Goal: Use online tool/utility

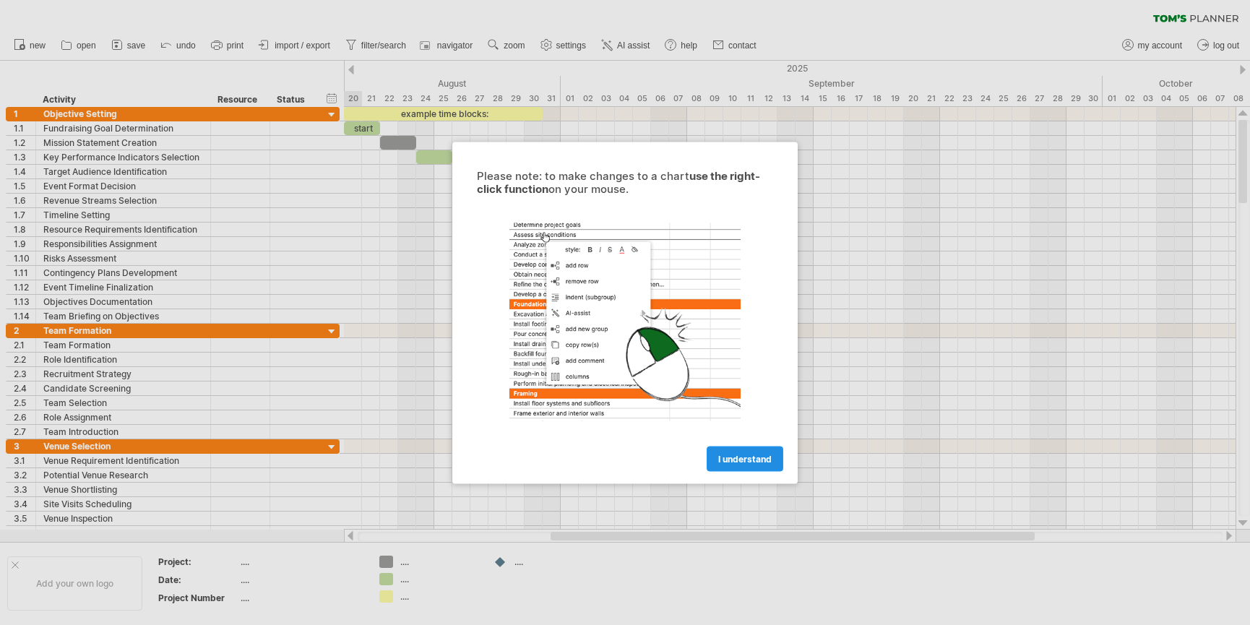
click at [747, 466] on link "I understand" at bounding box center [745, 458] width 77 height 25
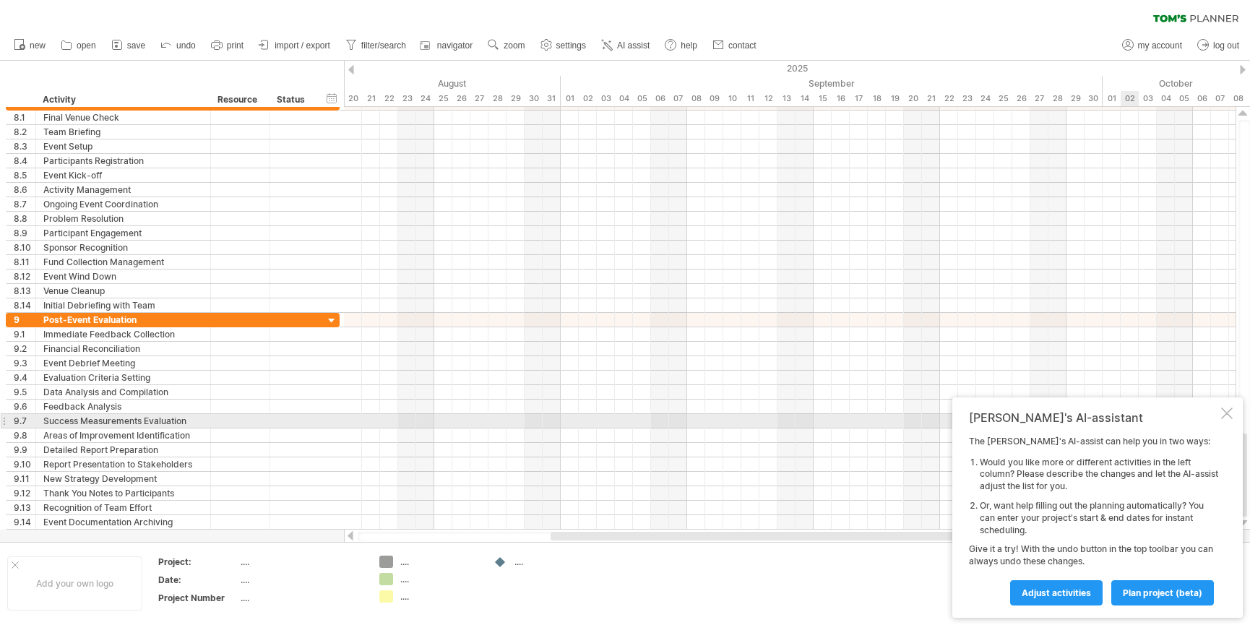
click at [1233, 416] on div "[PERSON_NAME]'s AI-assistant The [PERSON_NAME]'s AI-assist can help you in two …" at bounding box center [1098, 508] width 291 height 220
click at [1224, 414] on div at bounding box center [1227, 414] width 12 height 12
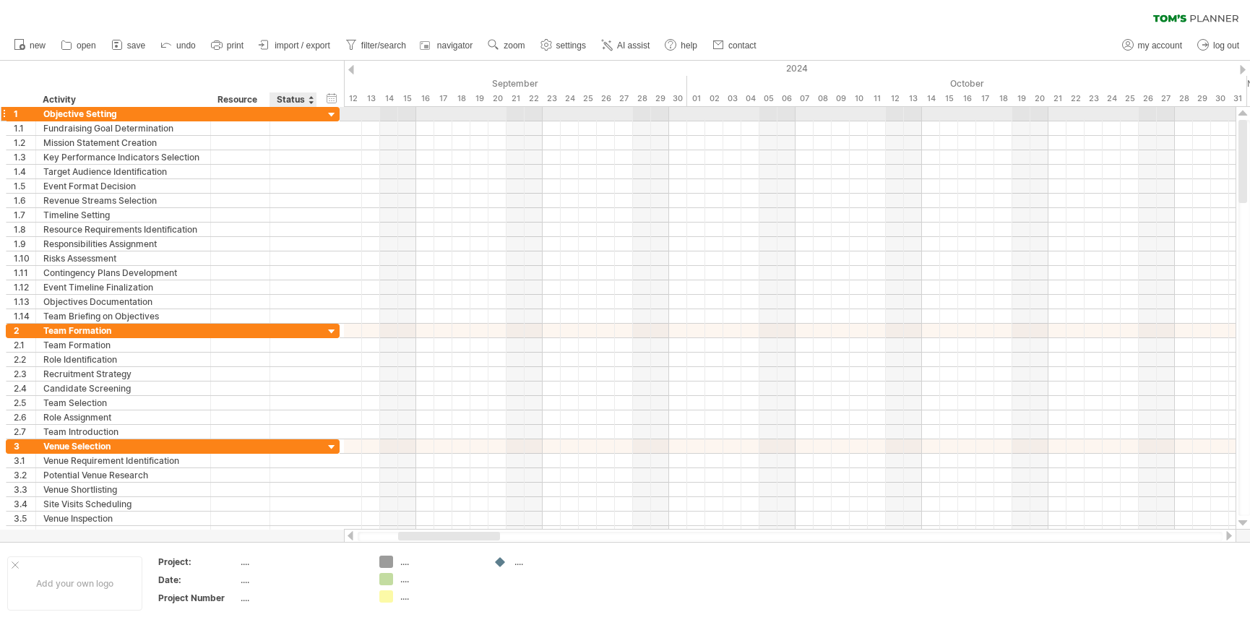
click at [330, 117] on div at bounding box center [332, 115] width 14 height 14
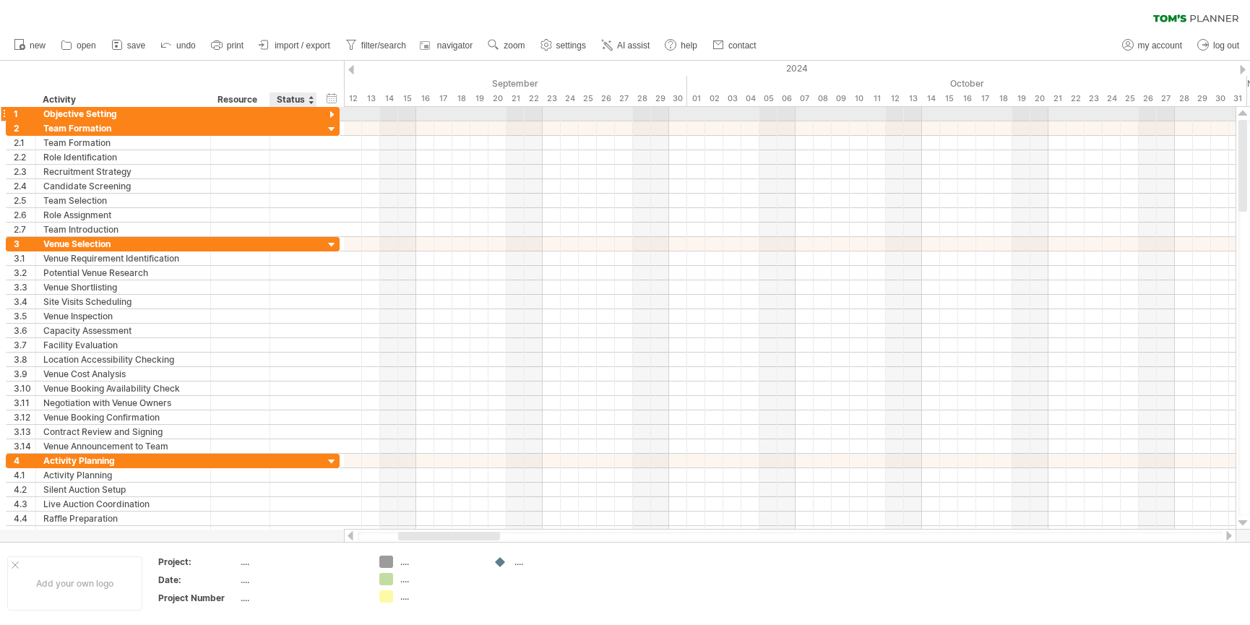
click at [330, 117] on div at bounding box center [332, 115] width 14 height 14
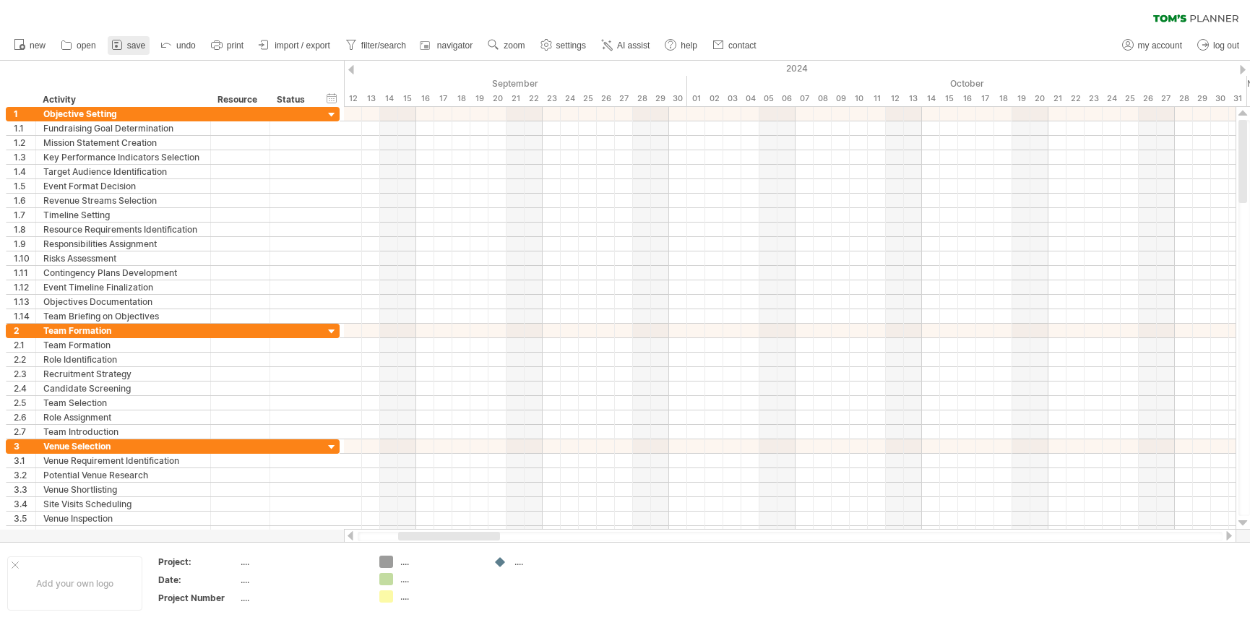
click at [138, 45] on span "save" at bounding box center [136, 45] width 18 height 10
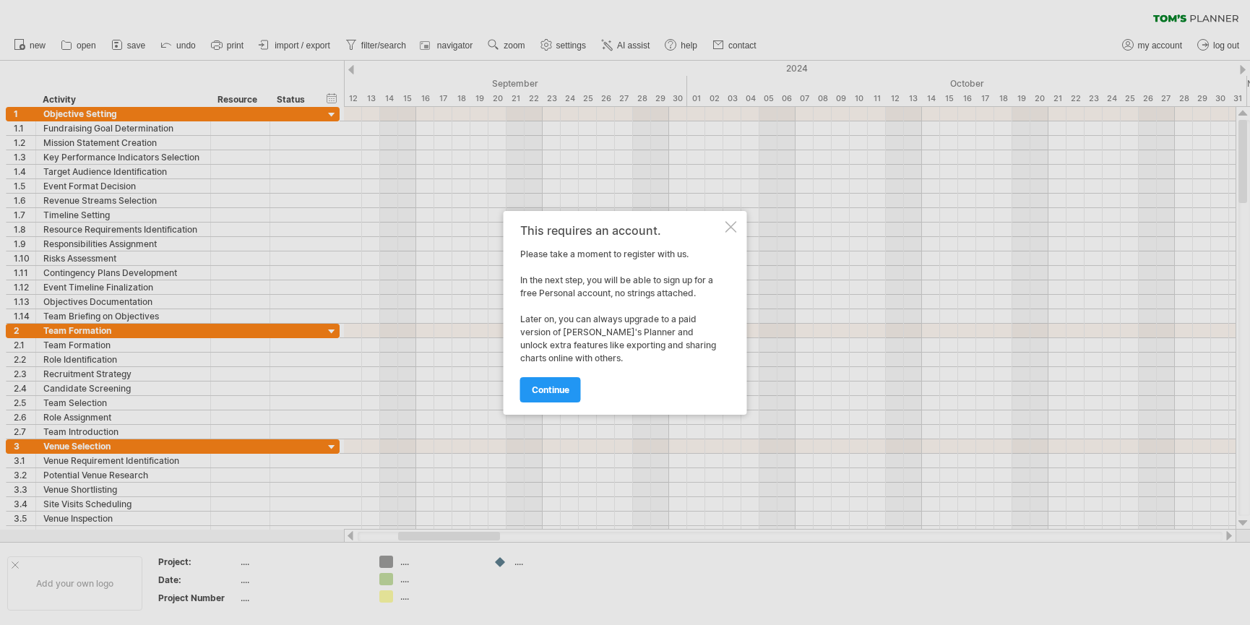
click at [737, 221] on div "This requires an account. Please take a moment to register with us. In the next…" at bounding box center [626, 313] width 244 height 204
click at [736, 225] on div at bounding box center [732, 227] width 12 height 12
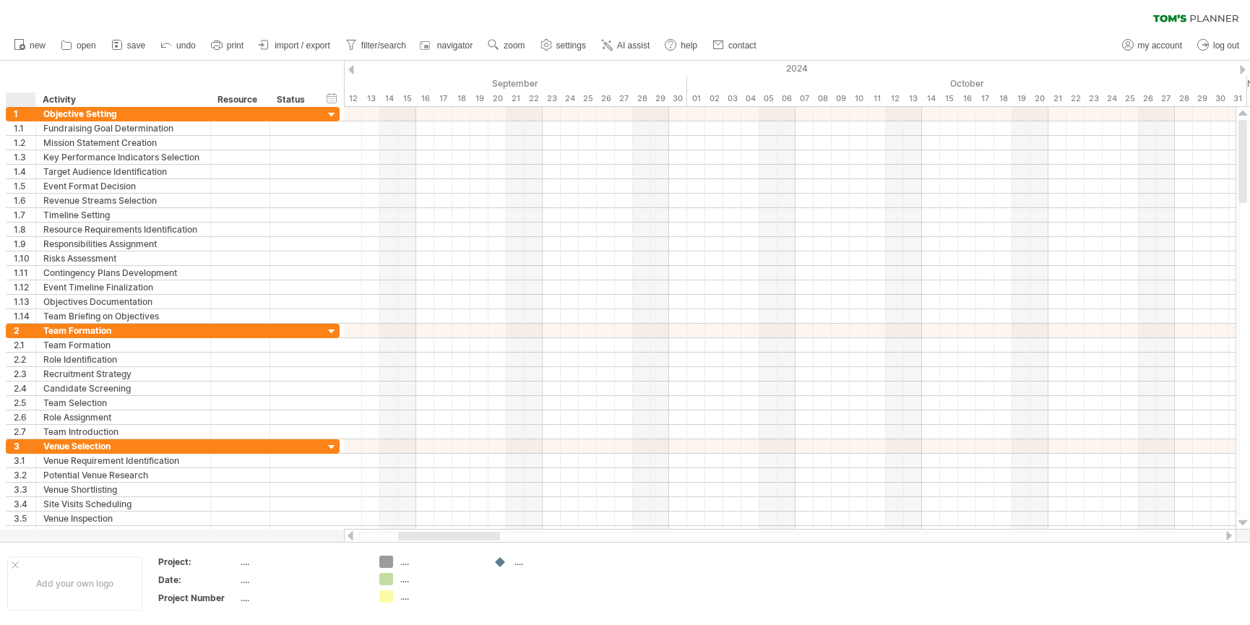
click at [14, 93] on div at bounding box center [24, 100] width 22 height 14
click at [22, 100] on input "text" at bounding box center [24, 100] width 22 height 14
click at [254, 100] on div "Resource" at bounding box center [240, 100] width 44 height 14
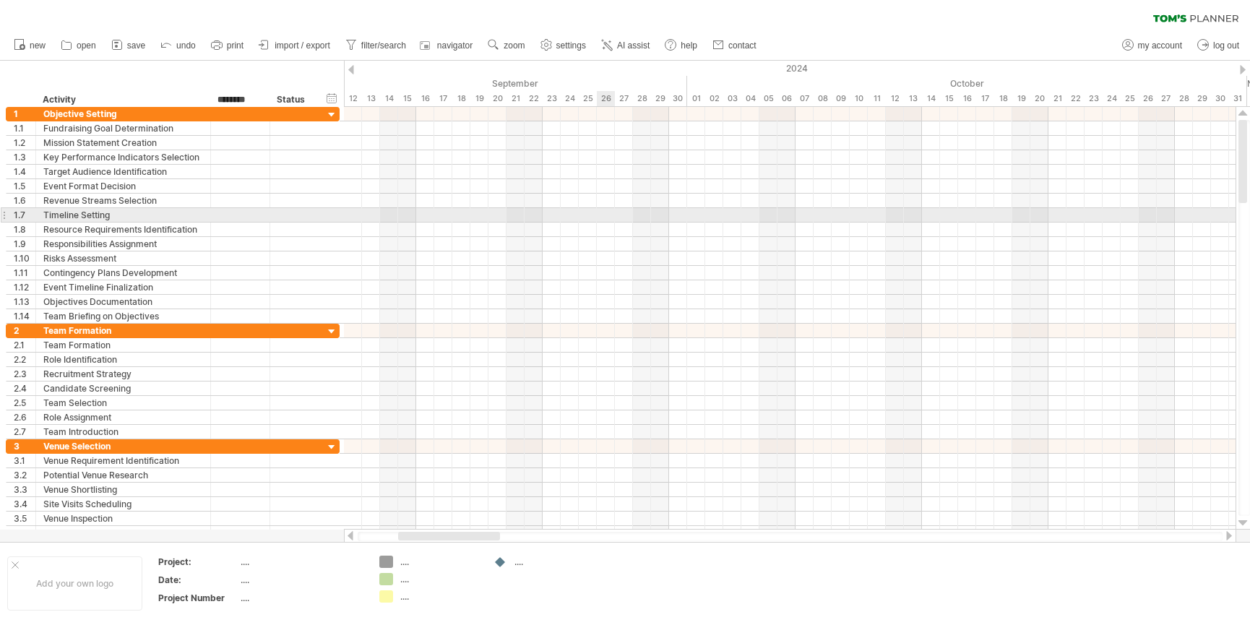
click at [622, 220] on div at bounding box center [790, 215] width 892 height 14
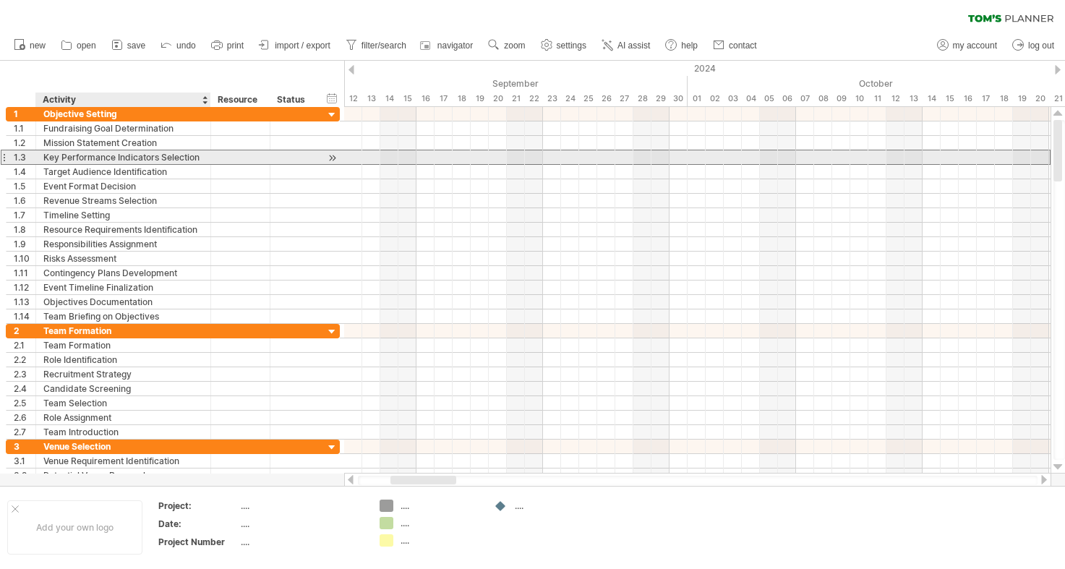
drag, startPoint x: 160, startPoint y: 159, endPoint x: 236, endPoint y: 159, distance: 75.9
click at [235, 159] on div "**********" at bounding box center [173, 157] width 334 height 15
